Goal: Find specific page/section: Find specific page/section

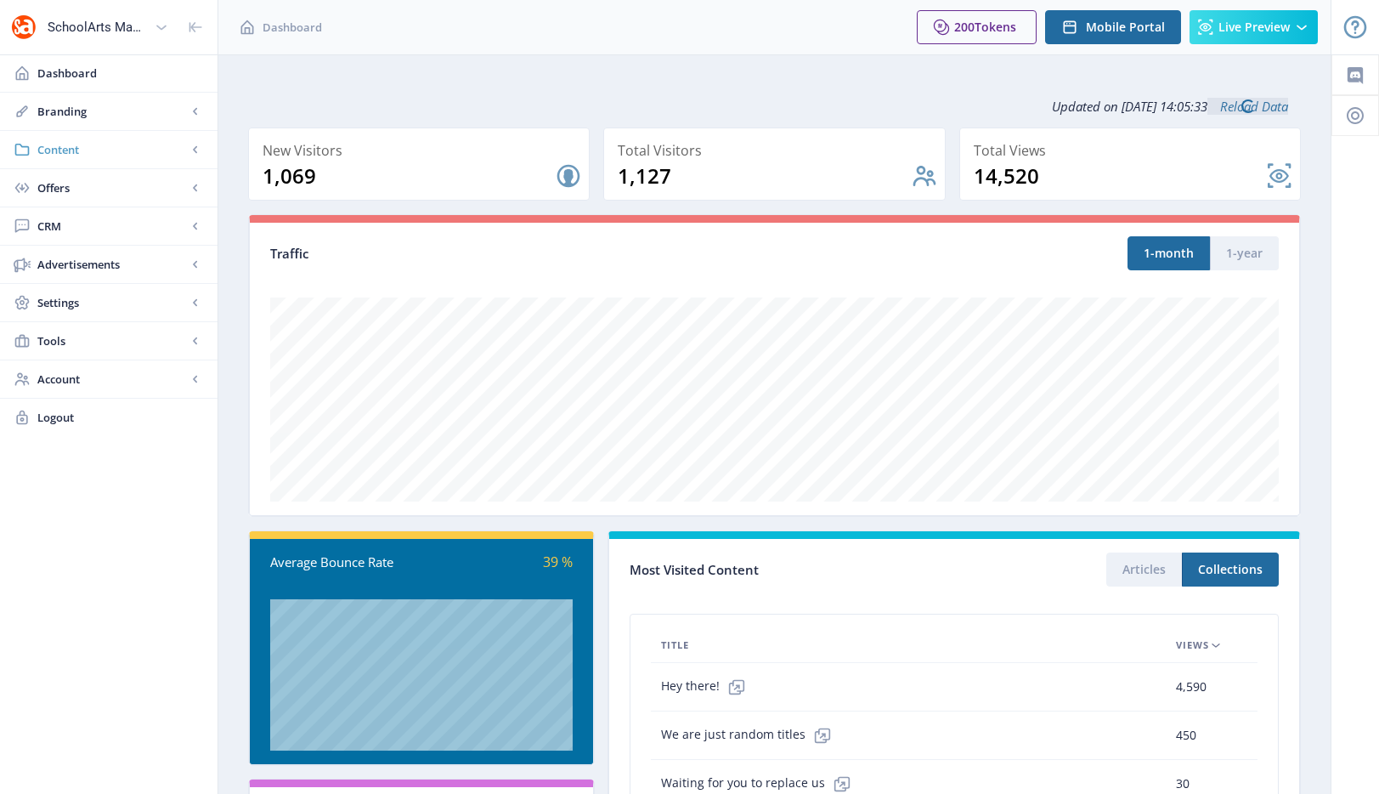
click at [110, 158] on link "Content" at bounding box center [109, 149] width 218 height 37
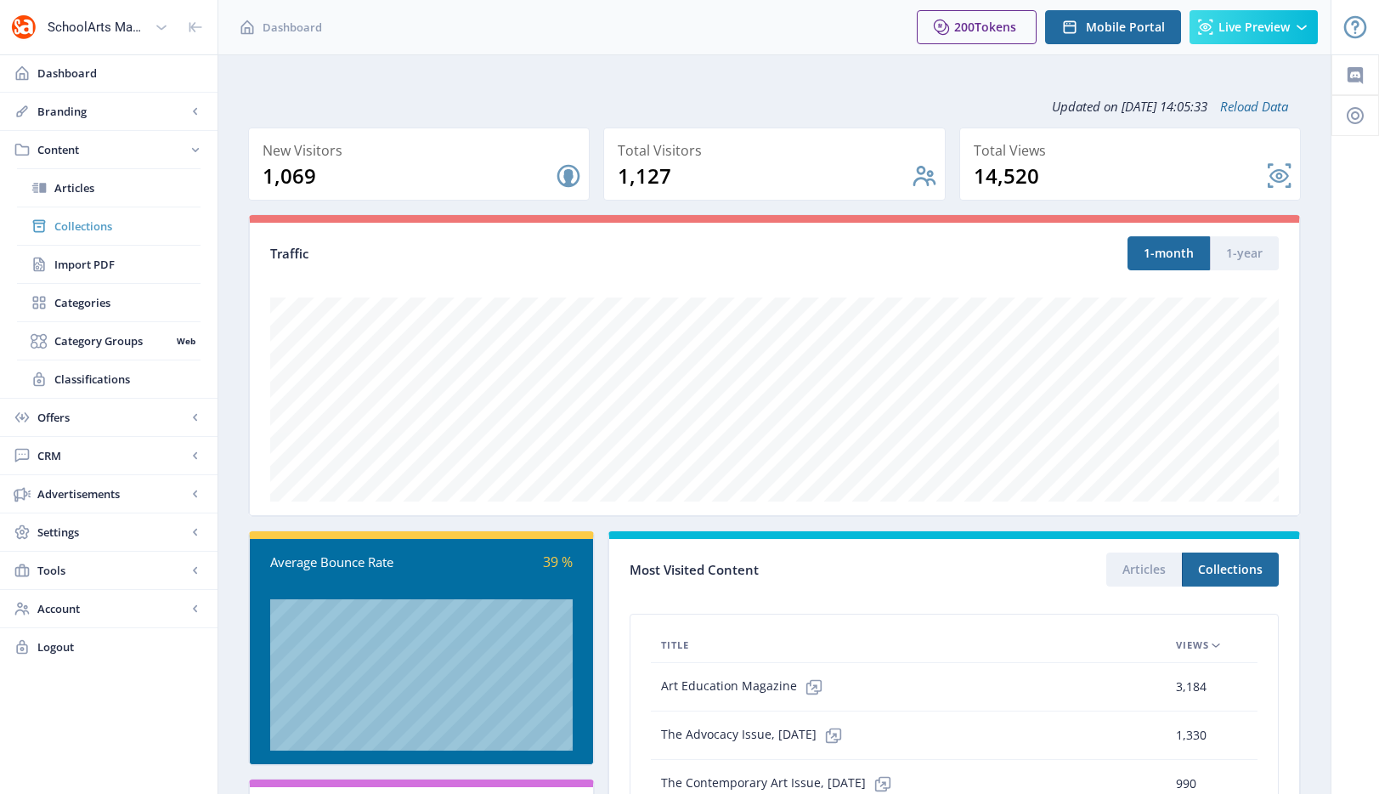
click at [110, 231] on span "Collections" at bounding box center [127, 226] width 146 height 17
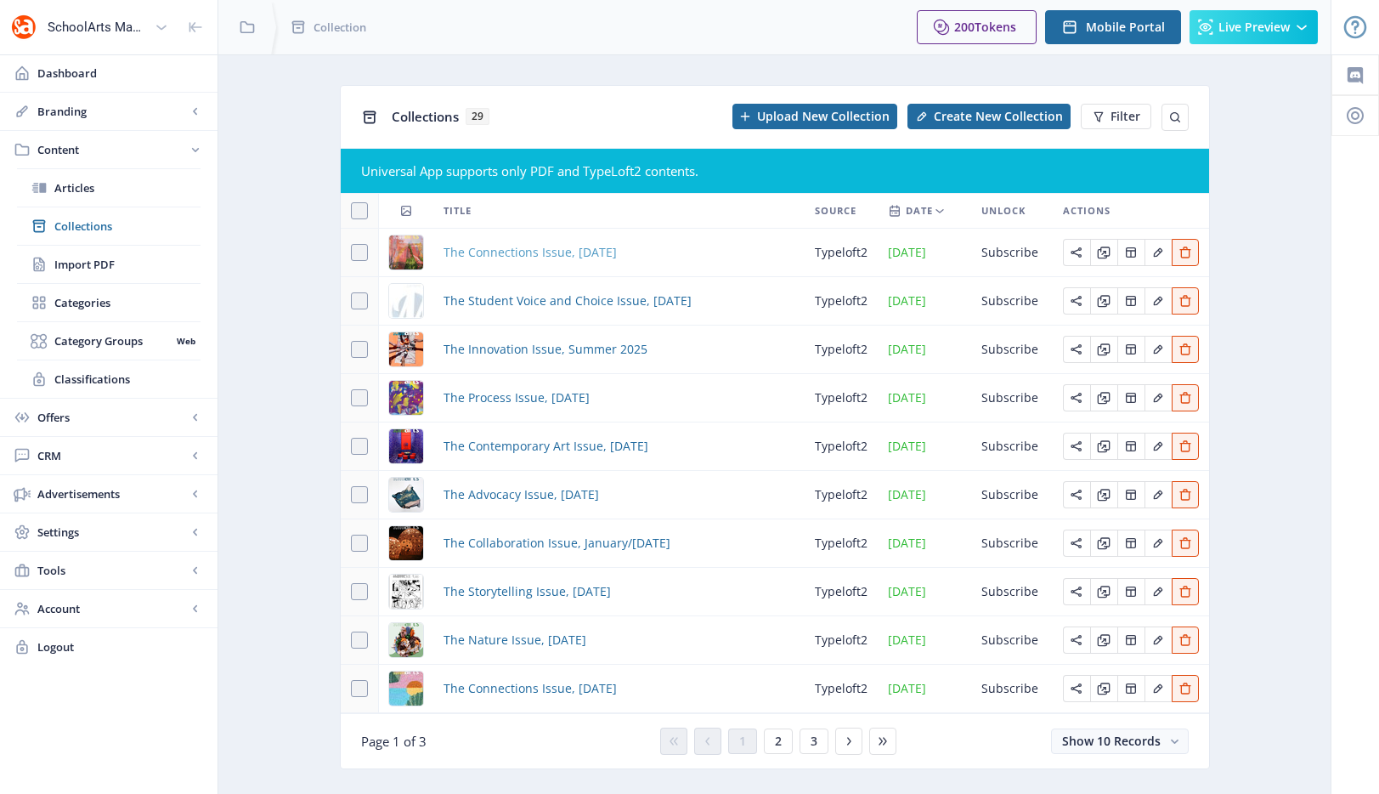
click at [487, 253] on span "The Connections Issue, [DATE]" at bounding box center [530, 252] width 173 height 20
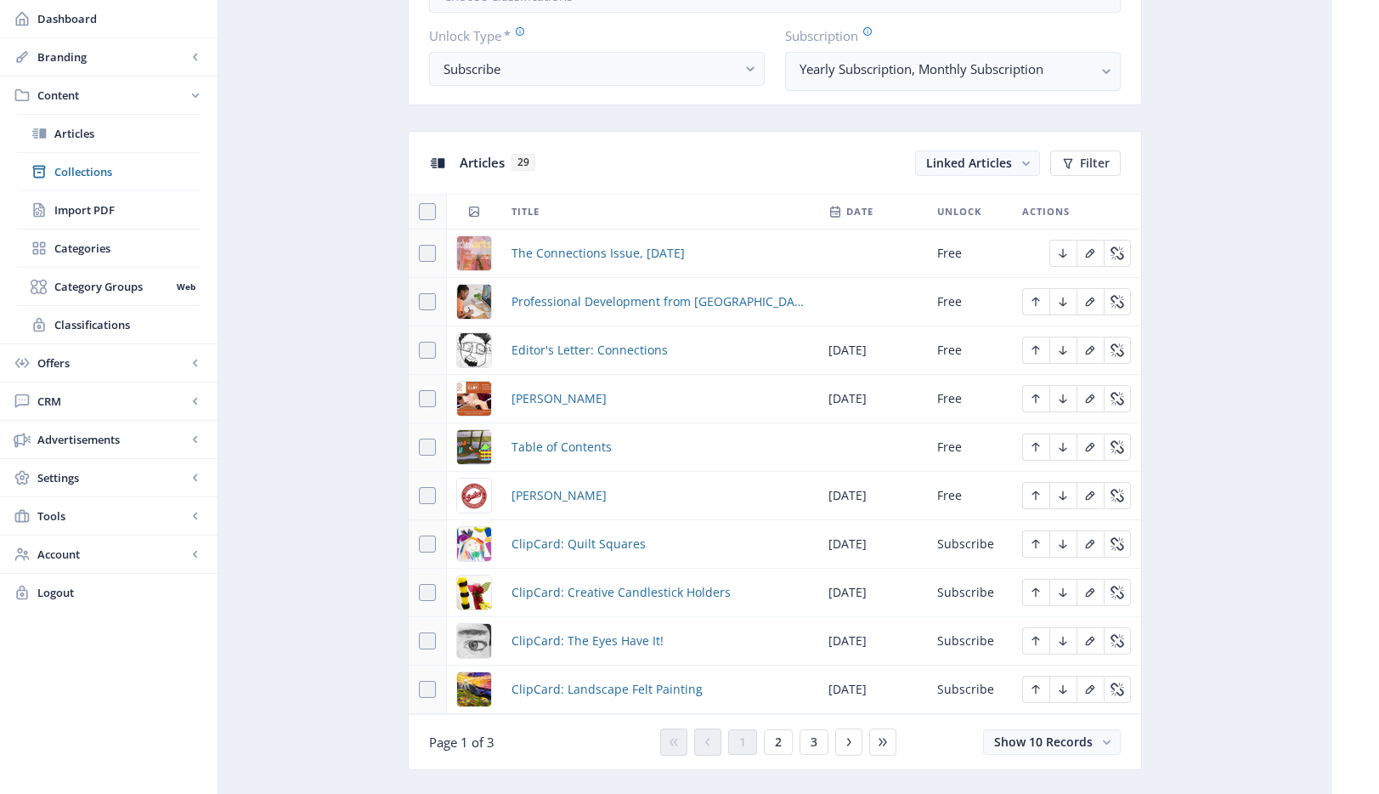
scroll to position [654, 0]
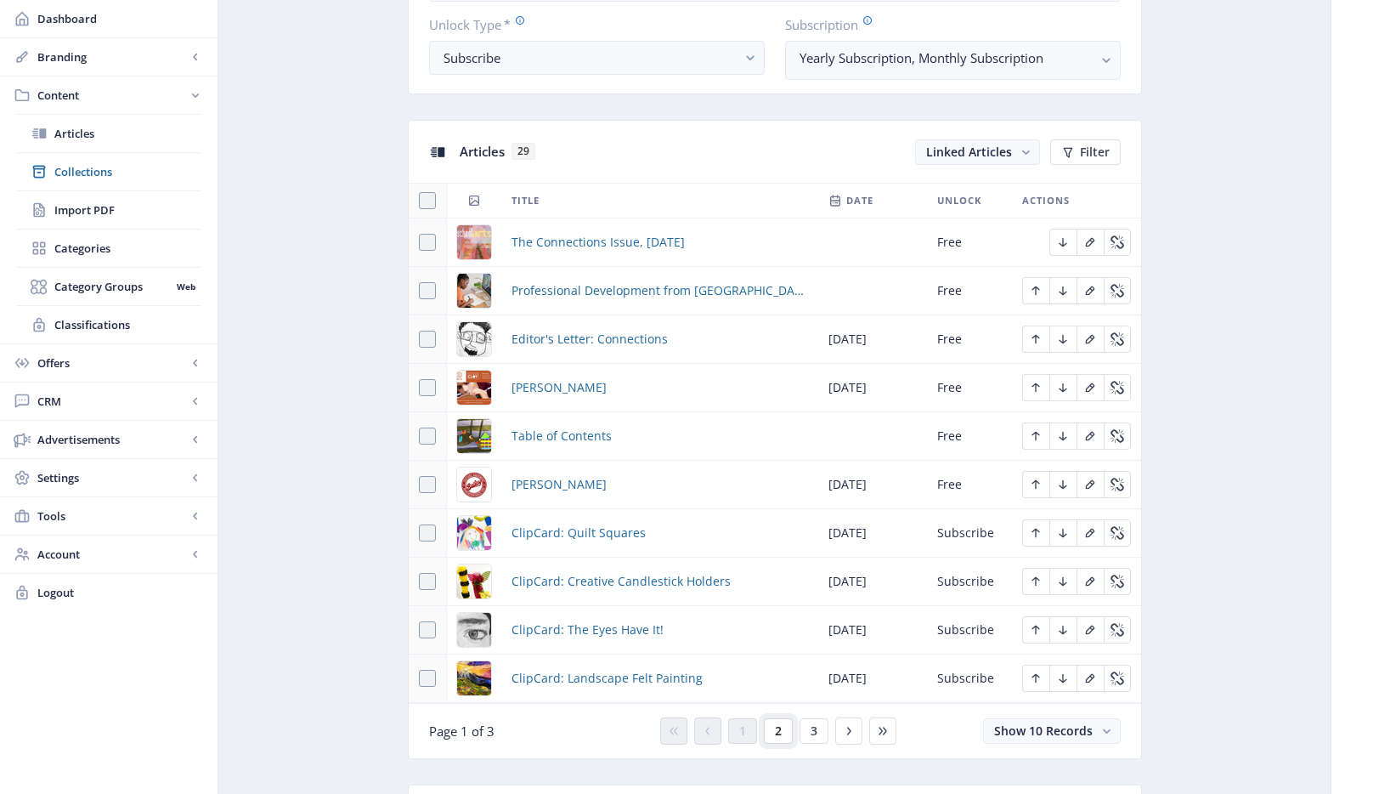
click at [769, 733] on button "2" at bounding box center [778, 730] width 29 height 25
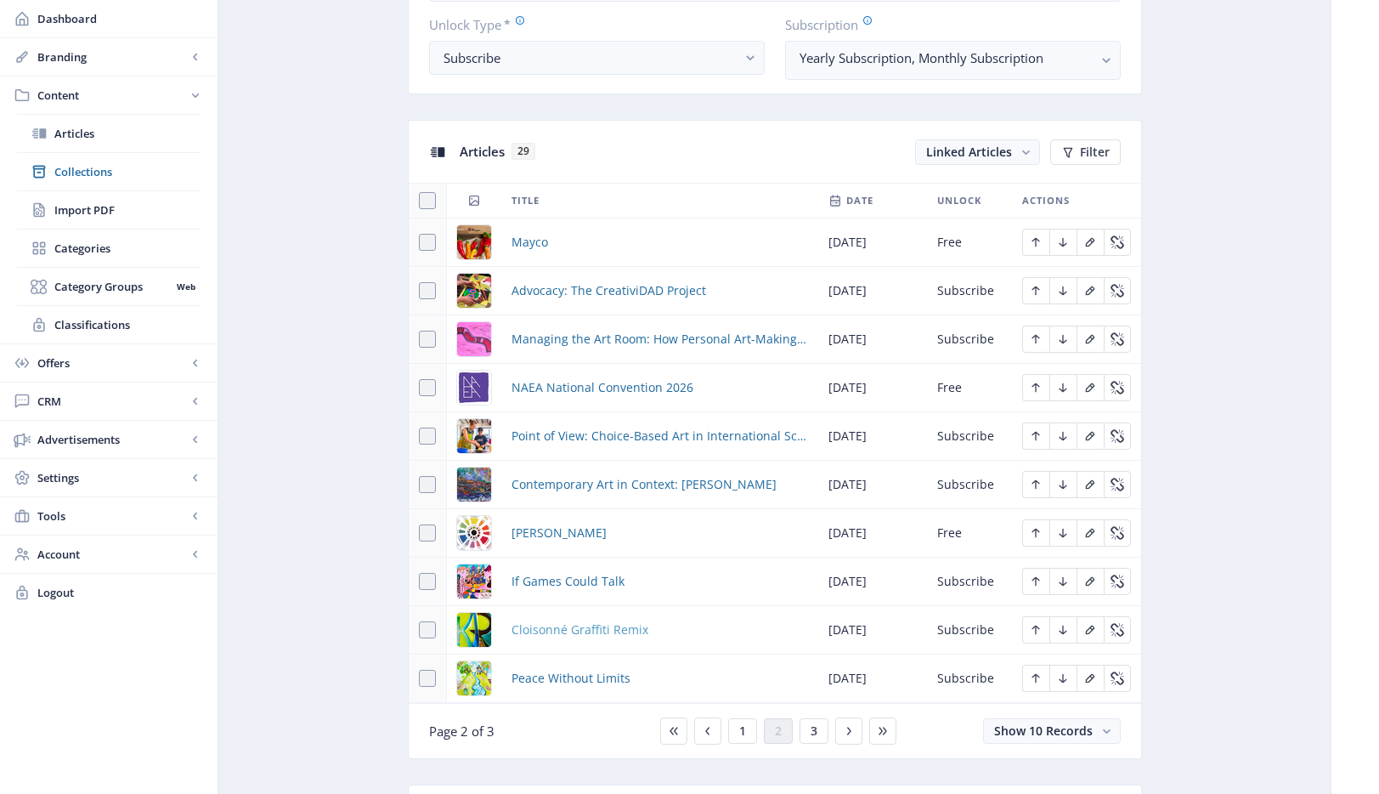
click at [626, 636] on span "Cloisonné Graffiti Remix" at bounding box center [580, 630] width 137 height 20
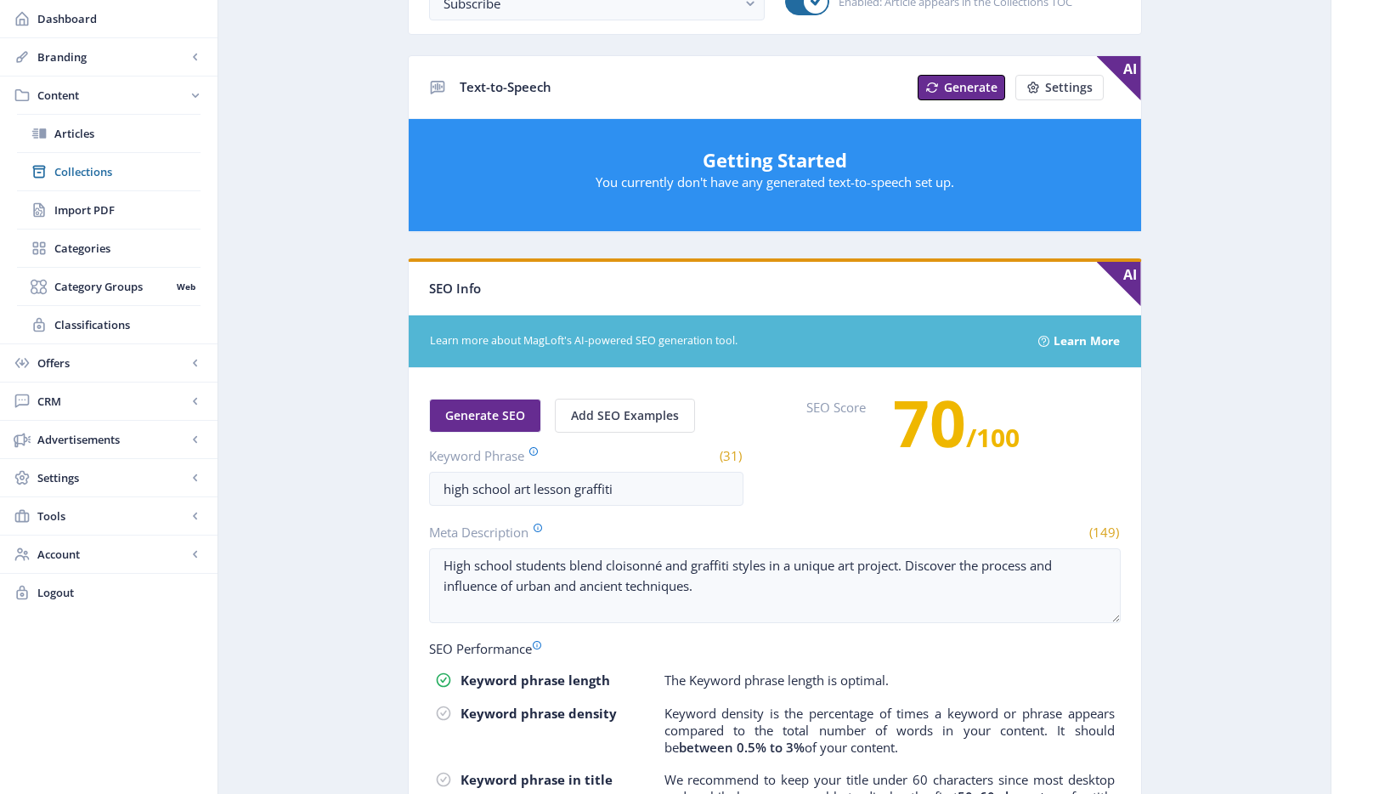
scroll to position [87, 0]
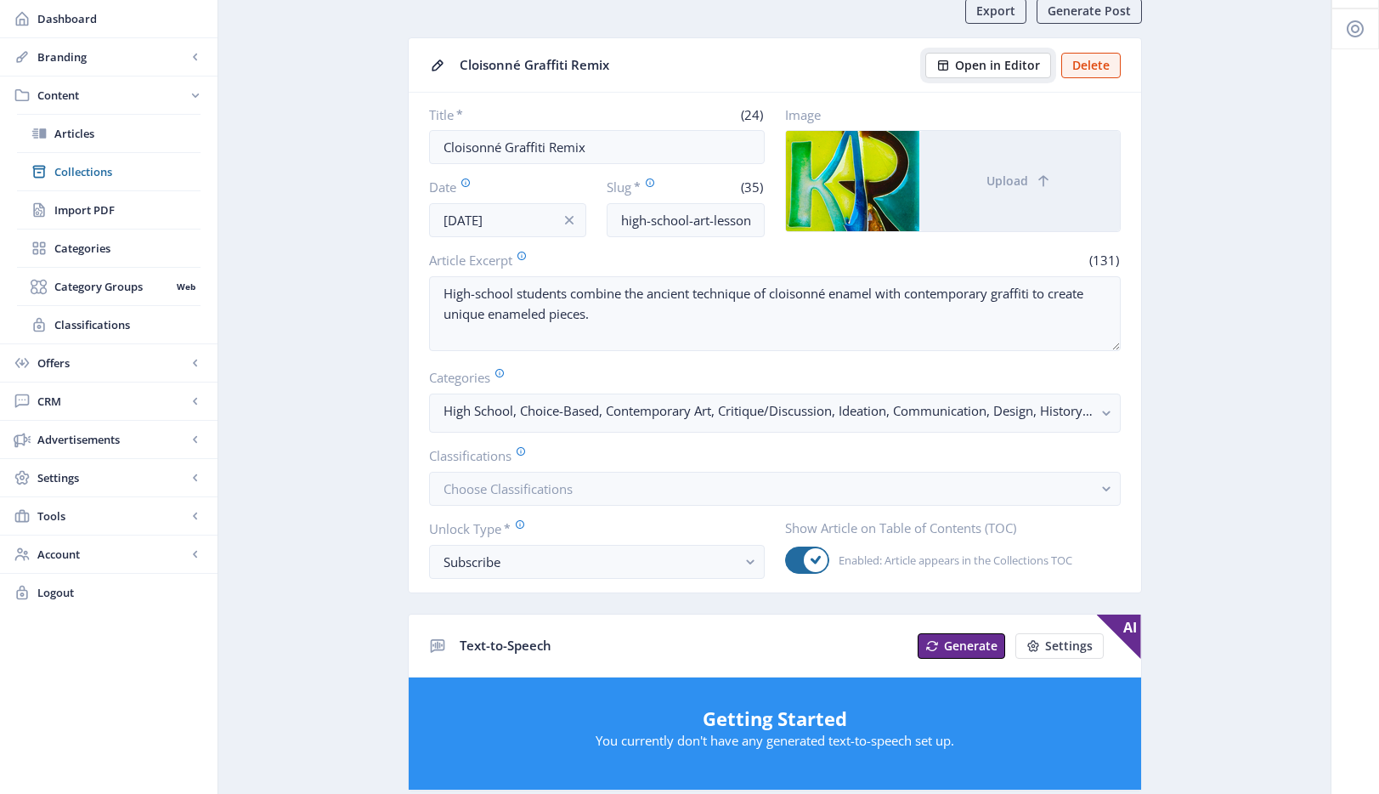
click at [1001, 63] on span "Open in Editor" at bounding box center [997, 66] width 85 height 14
